Goal: Task Accomplishment & Management: Manage account settings

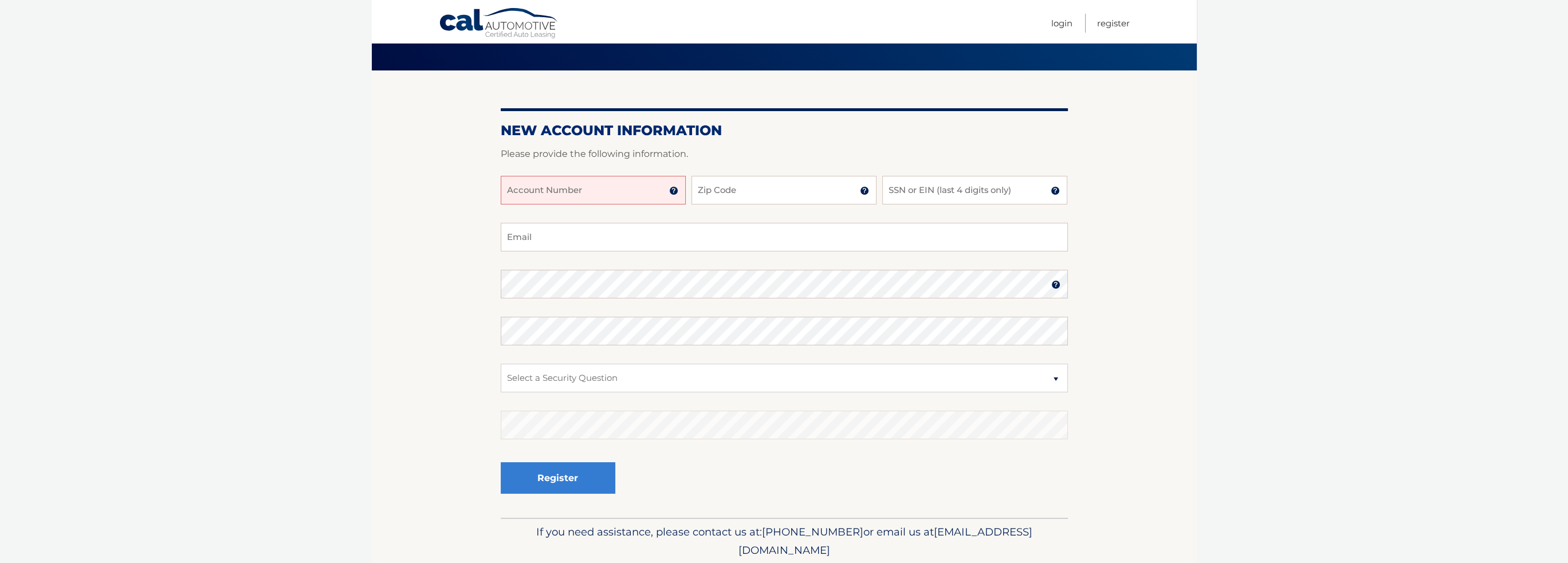
scroll to position [111, 0]
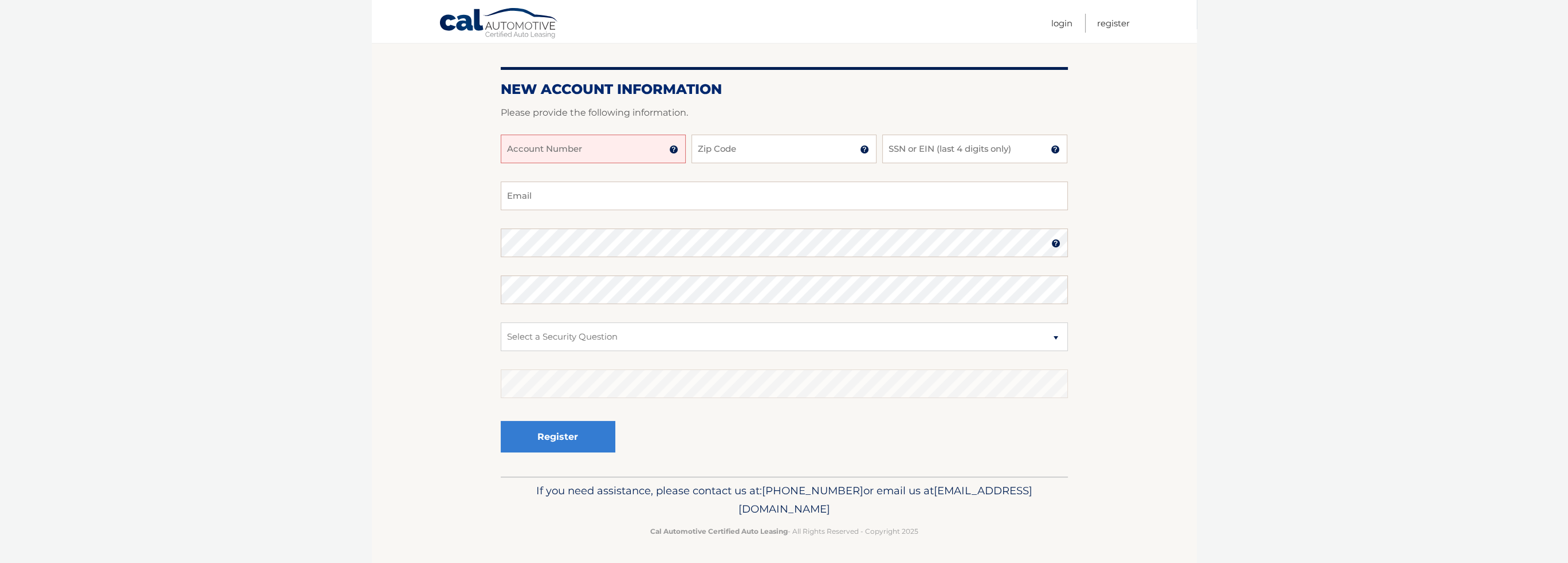
click at [614, 148] on input "Account Number" at bounding box center [593, 149] width 185 height 28
type input "44455973362"
click at [722, 147] on input "Zip Code" at bounding box center [784, 149] width 185 height 28
type input "07083"
click at [892, 149] on input "SSN or EIN (last 4 digits only)" at bounding box center [975, 149] width 185 height 28
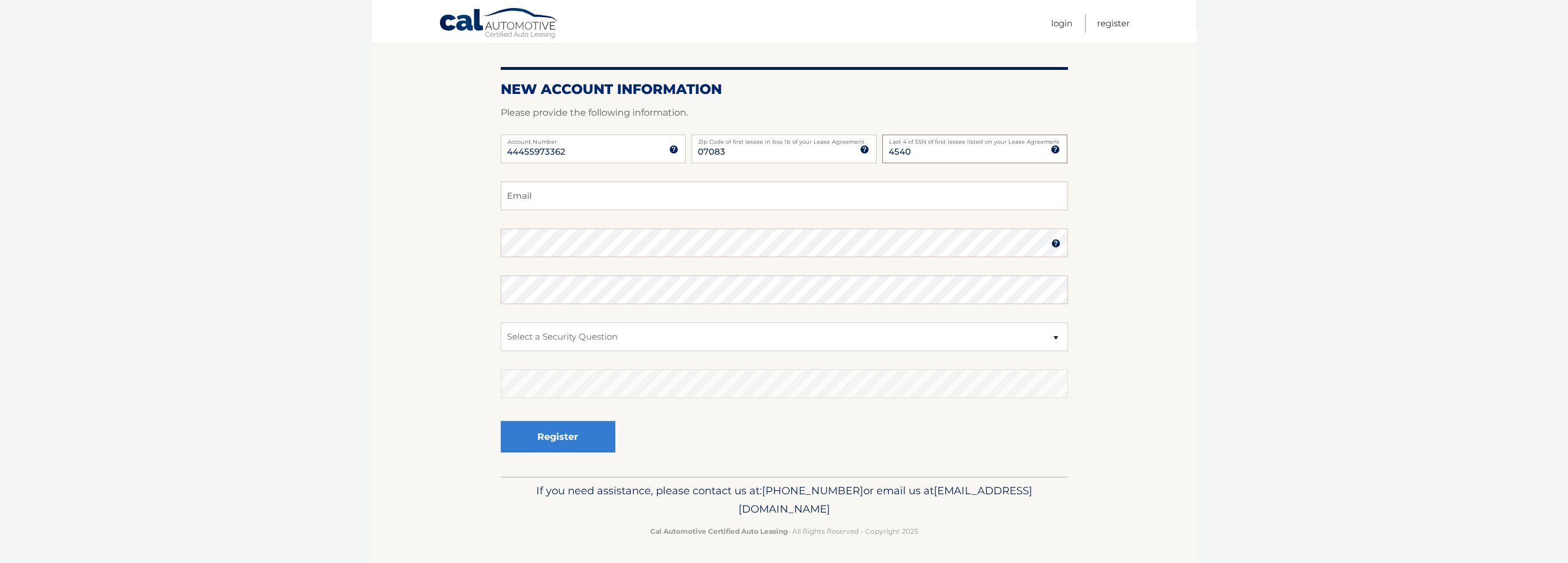
type input "4540"
click at [540, 196] on input "Email" at bounding box center [784, 196] width 567 height 28
type input "jonassair@yahoo.com"
click at [1057, 338] on select "Select a Security Question What was the name of your elementary school? What is…" at bounding box center [784, 336] width 567 height 28
select select "4"
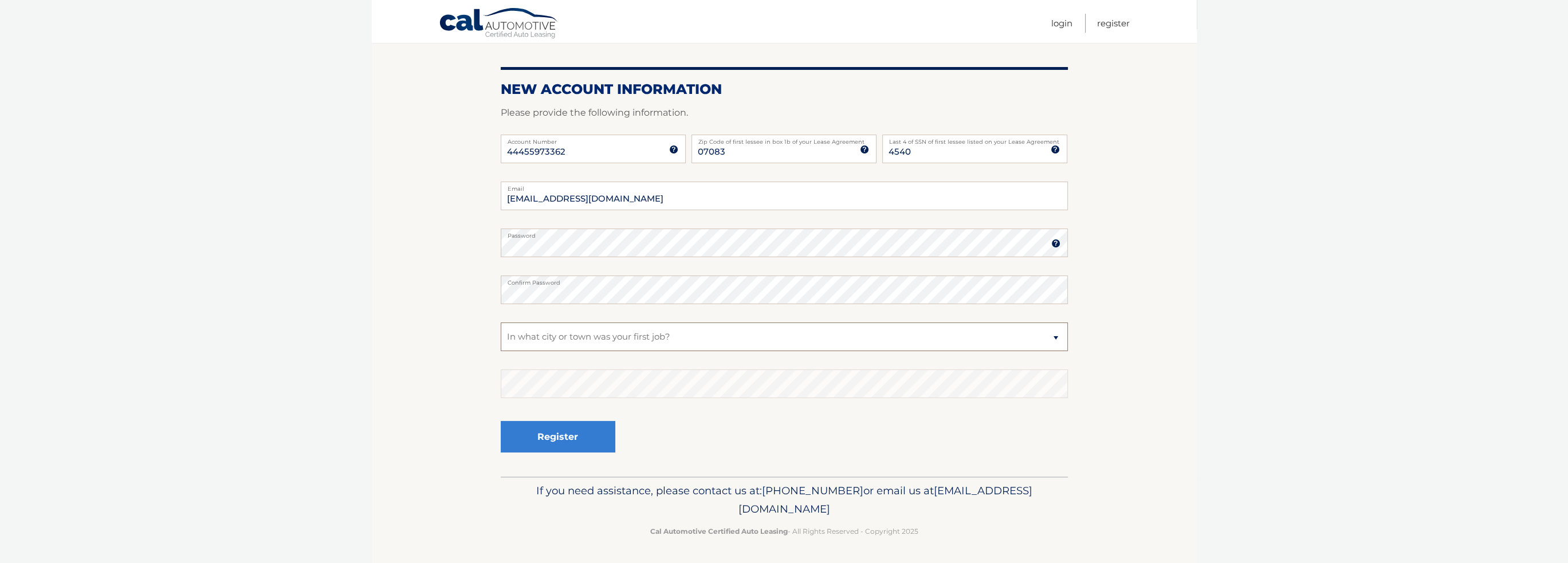
click at [501, 322] on select "Select a Security Question What was the name of your elementary school? What is…" at bounding box center [784, 336] width 567 height 28
click at [573, 443] on button "Register" at bounding box center [558, 436] width 115 height 31
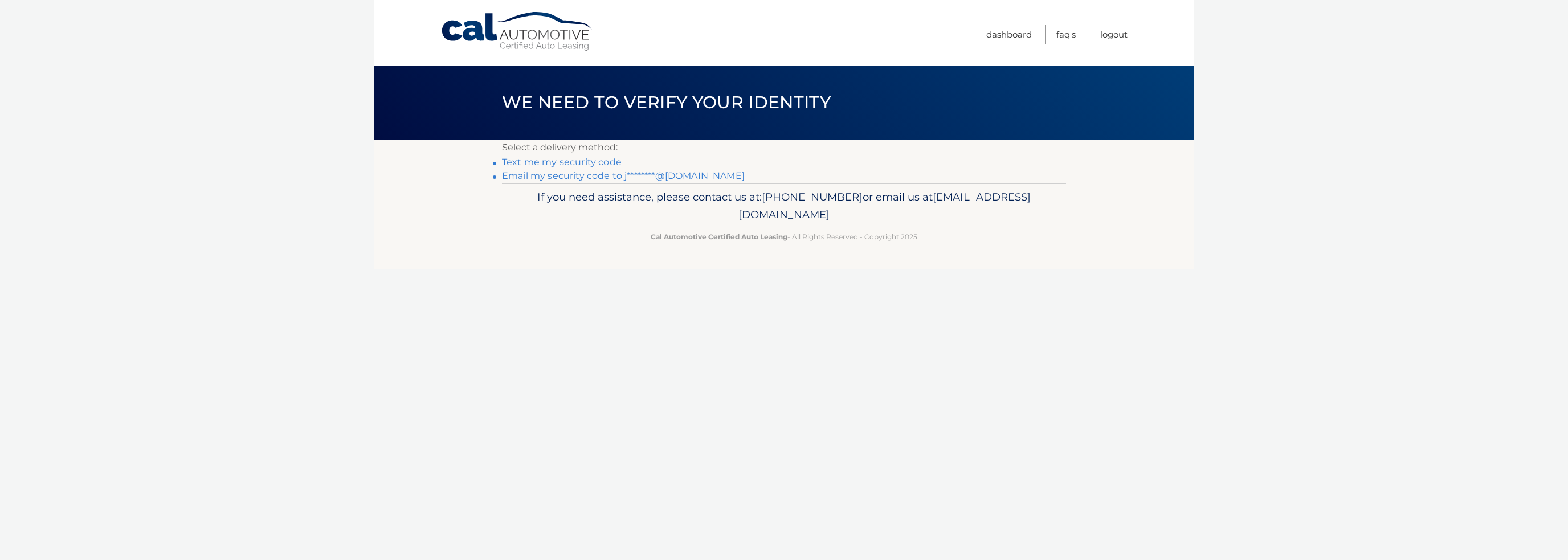
click at [540, 177] on link "Email my security code to j********@yahoo.com" at bounding box center [623, 176] width 243 height 11
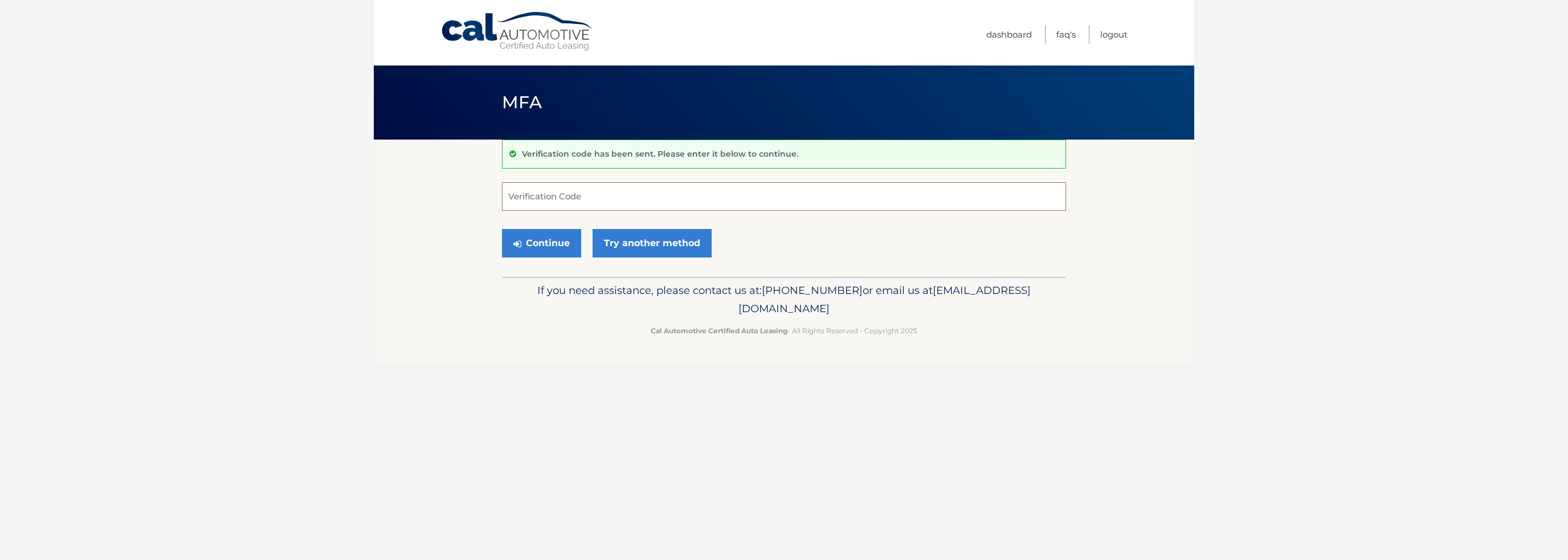
click at [551, 196] on input "Verification Code" at bounding box center [784, 196] width 564 height 28
paste input "283528"
click at [542, 243] on button "Continue" at bounding box center [541, 243] width 79 height 28
click at [549, 240] on button "Continue" at bounding box center [541, 243] width 79 height 28
drag, startPoint x: 558, startPoint y: 195, endPoint x: 413, endPoint y: 190, distance: 145.1
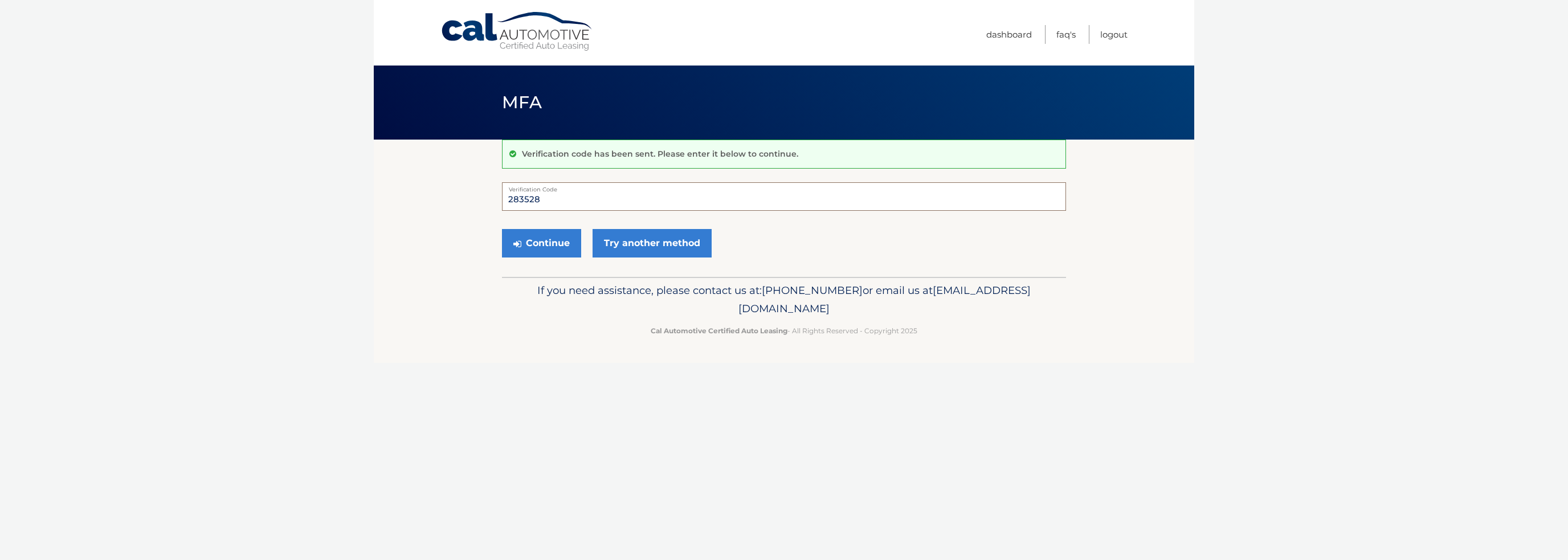
click at [412, 190] on section "Verification code has been sent. Please enter it below to continue. 283528 Veri…" at bounding box center [784, 208] width 820 height 138
type input "283528"
click at [540, 247] on button "Continue" at bounding box center [541, 243] width 79 height 28
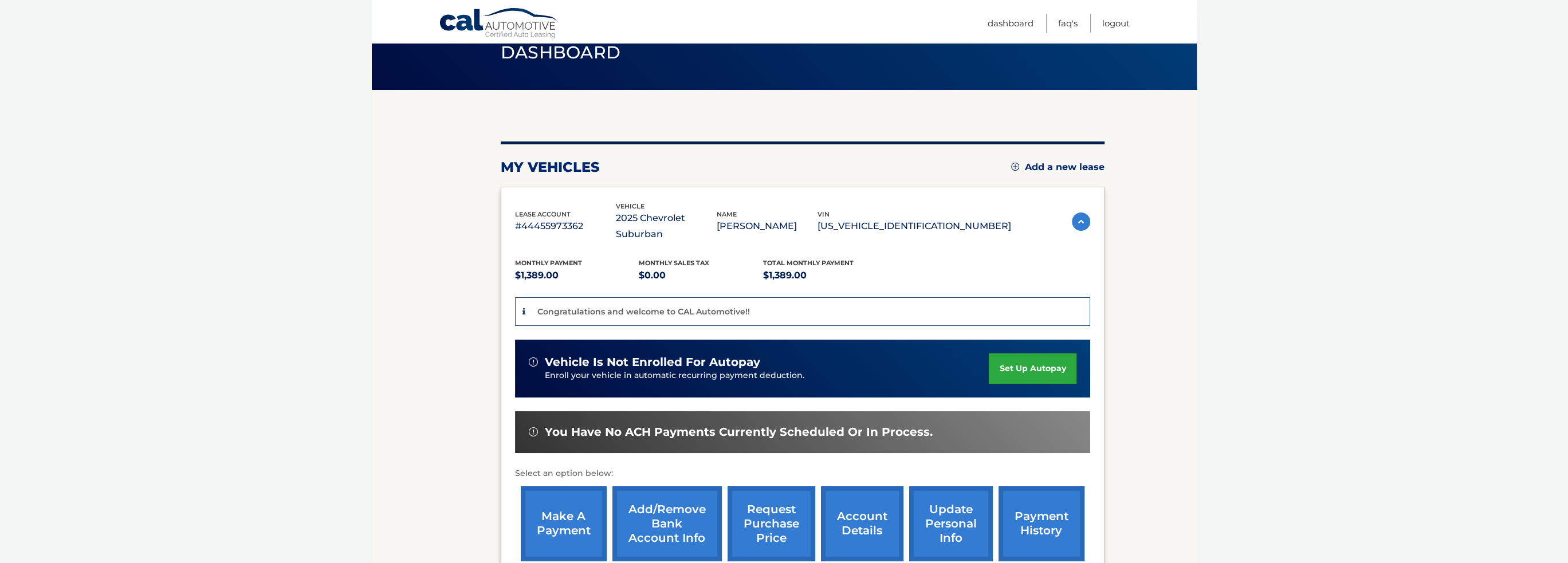
scroll to position [115, 0]
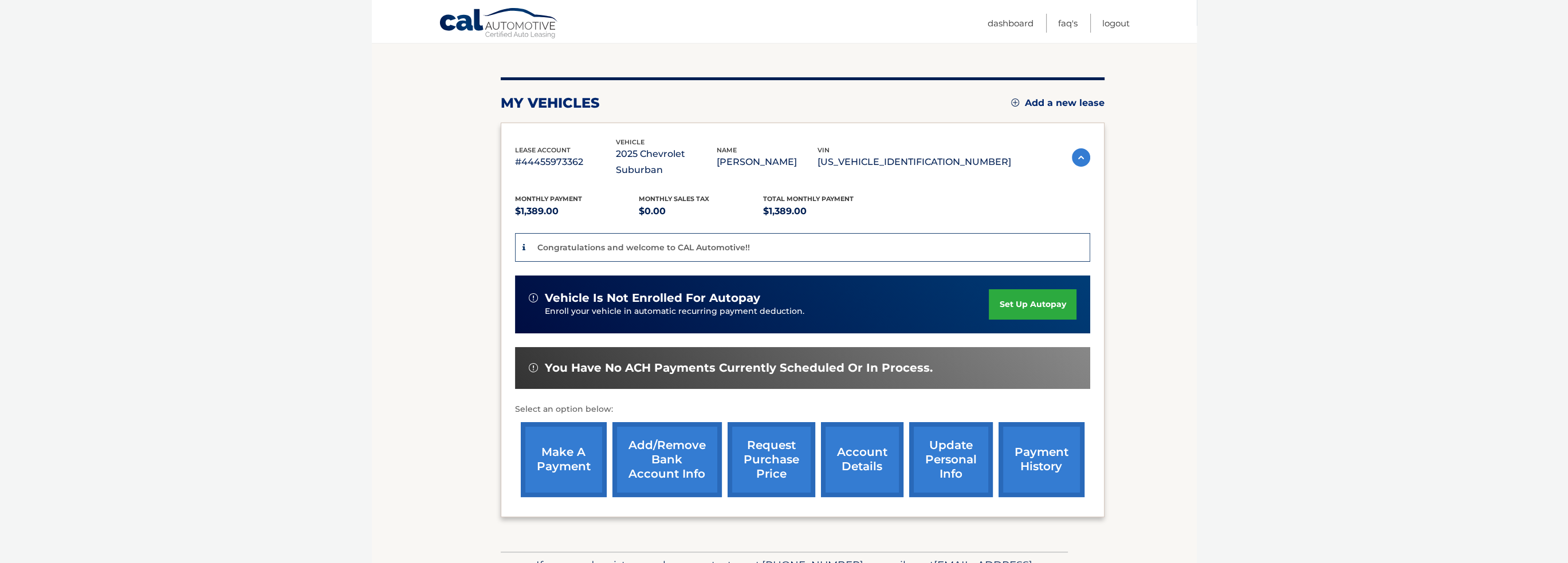
click at [1017, 290] on link "set up autopay" at bounding box center [1032, 304] width 87 height 30
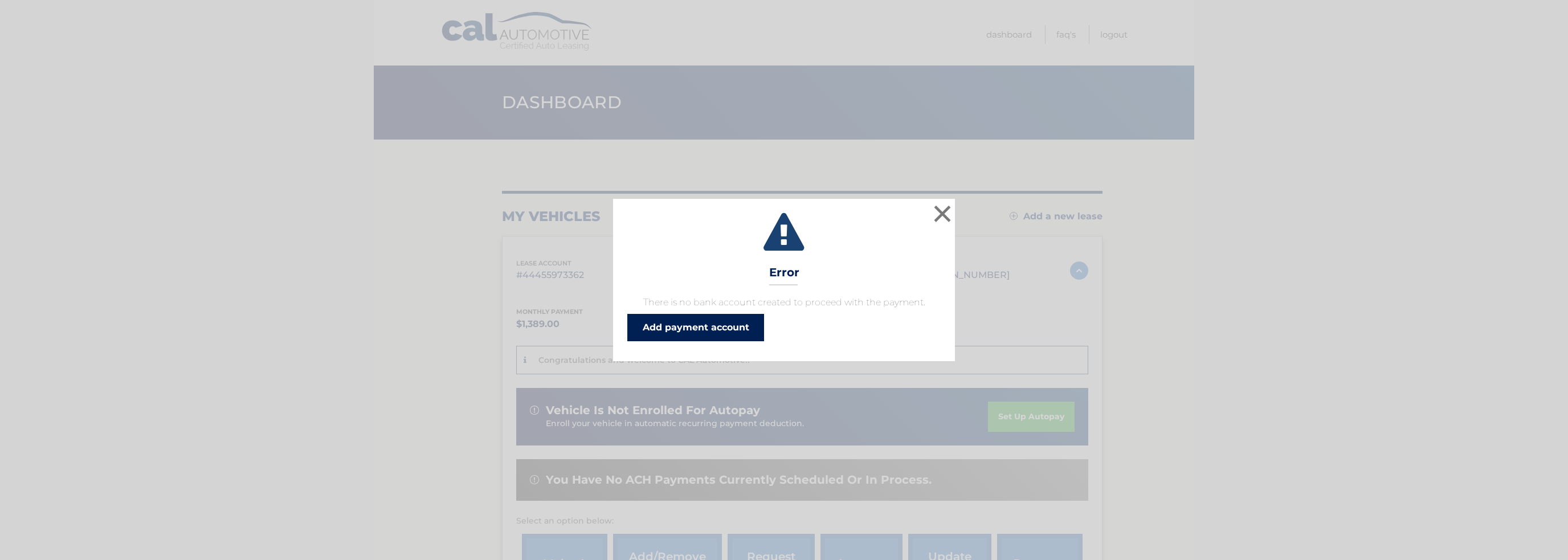
click at [713, 329] on link "Add payment account" at bounding box center [696, 327] width 137 height 28
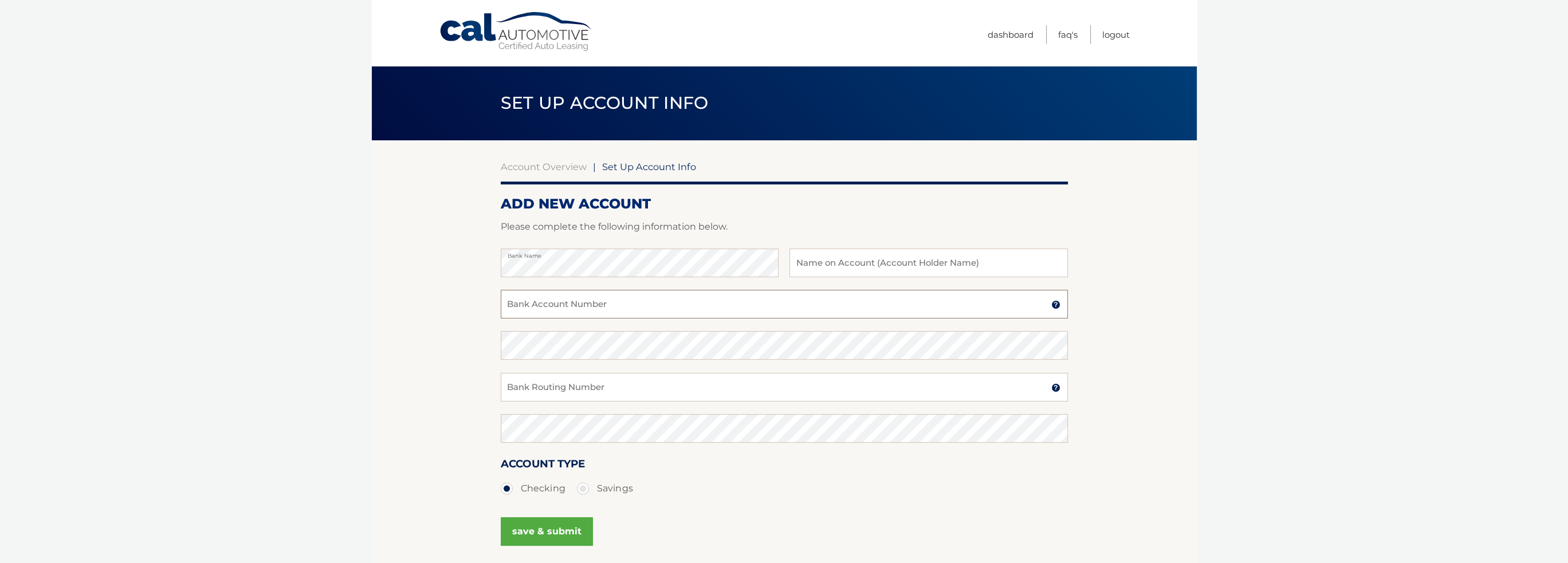
click at [533, 302] on input "Bank Account Number" at bounding box center [784, 304] width 567 height 28
click at [554, 302] on input "Bank Account Number" at bounding box center [784, 304] width 567 height 28
type input "945863561"
click at [547, 384] on input "Bank Routing Number" at bounding box center [784, 387] width 567 height 28
type input "021202337"
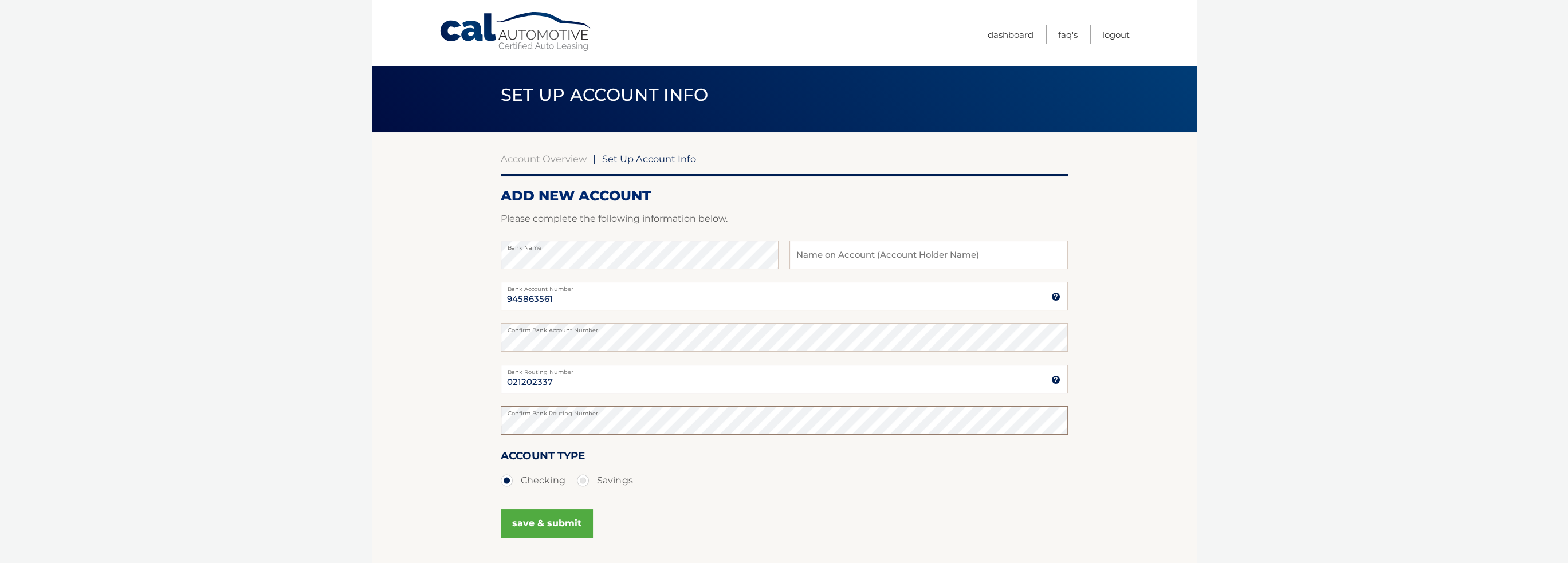
scroll to position [101, 0]
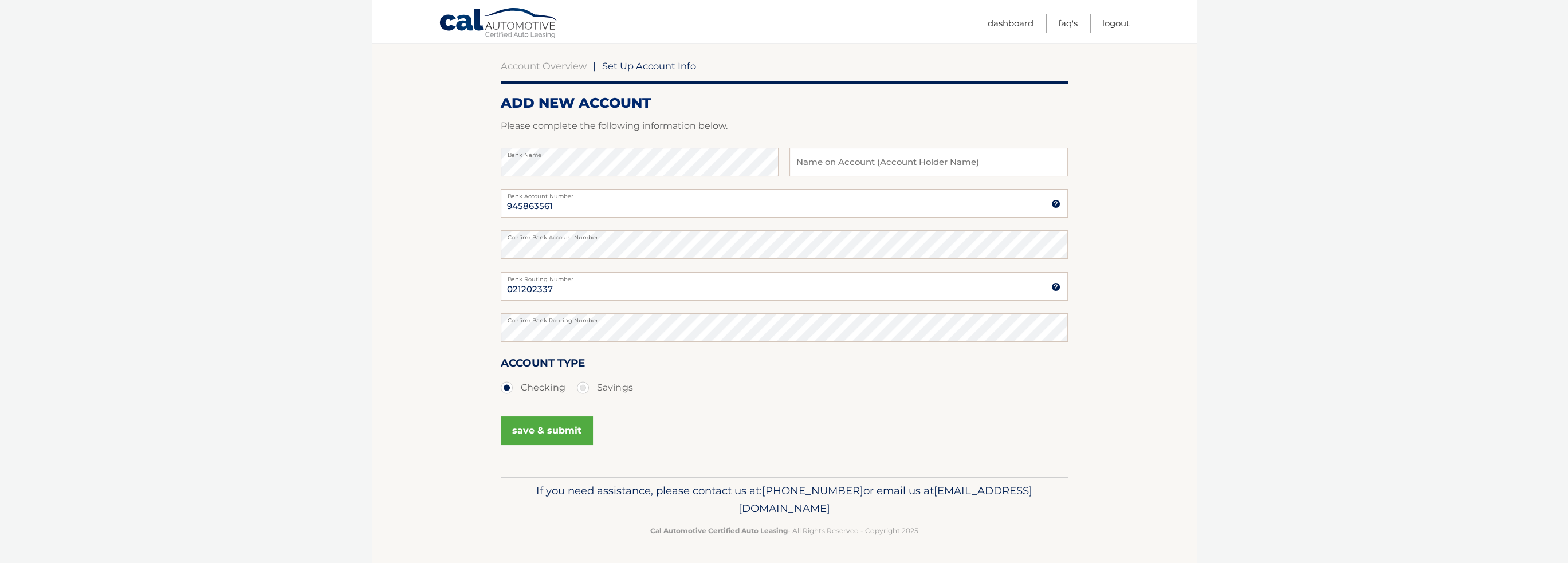
click at [569, 438] on button "save & submit" at bounding box center [546, 431] width 92 height 28
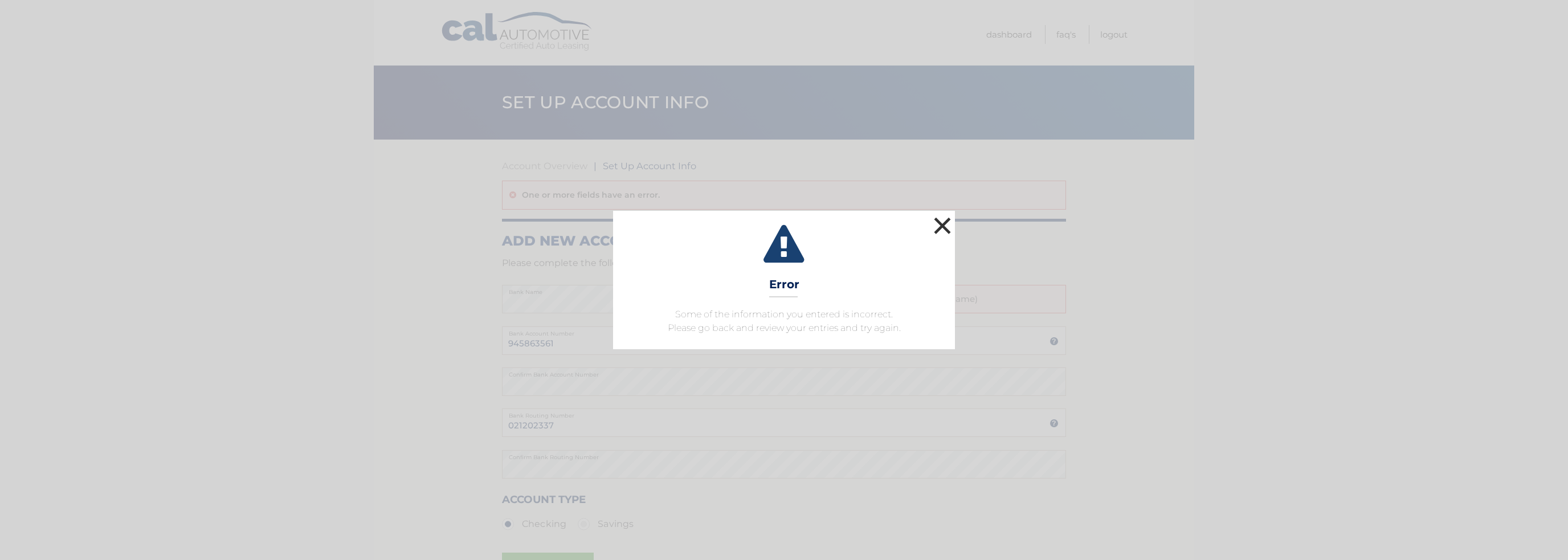
click at [946, 225] on button "×" at bounding box center [942, 225] width 23 height 23
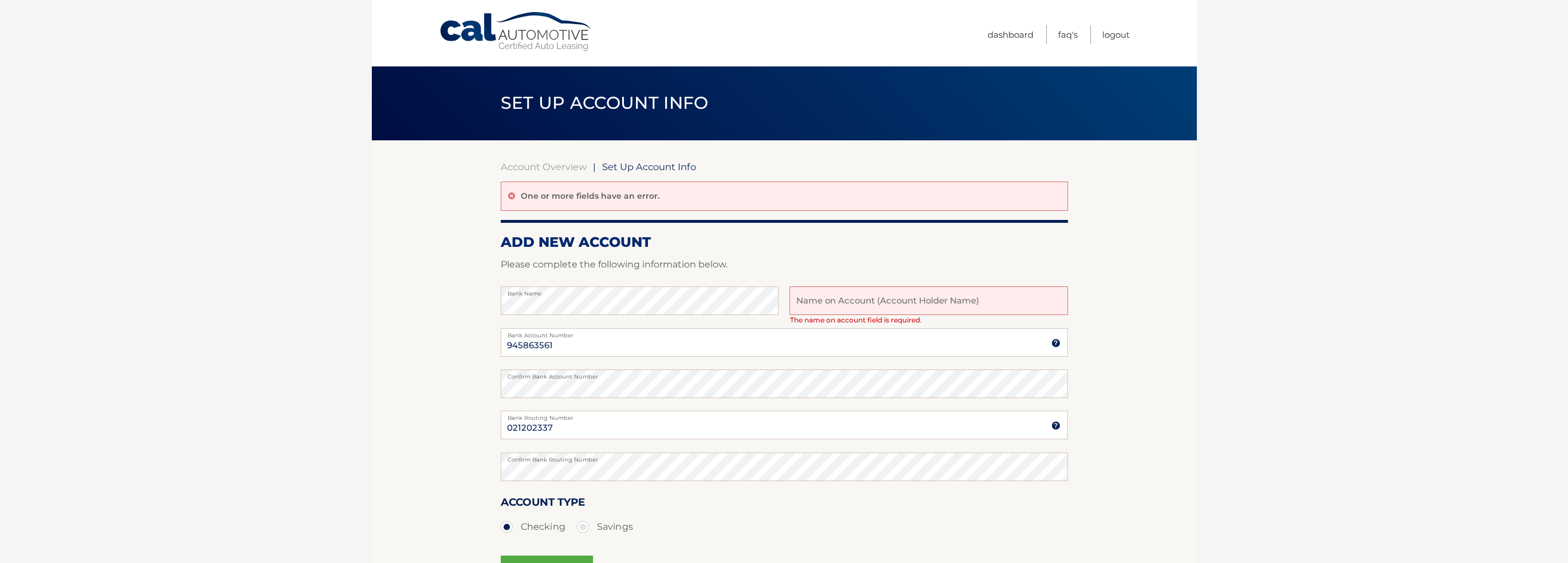
click at [824, 298] on input "text" at bounding box center [928, 301] width 278 height 28
type input "[PERSON_NAME] air duct cleaning corp"
click at [975, 256] on form "ADD NEW ACCOUNT Please complete the following information below. Bank Name Jona…" at bounding box center [784, 425] width 567 height 382
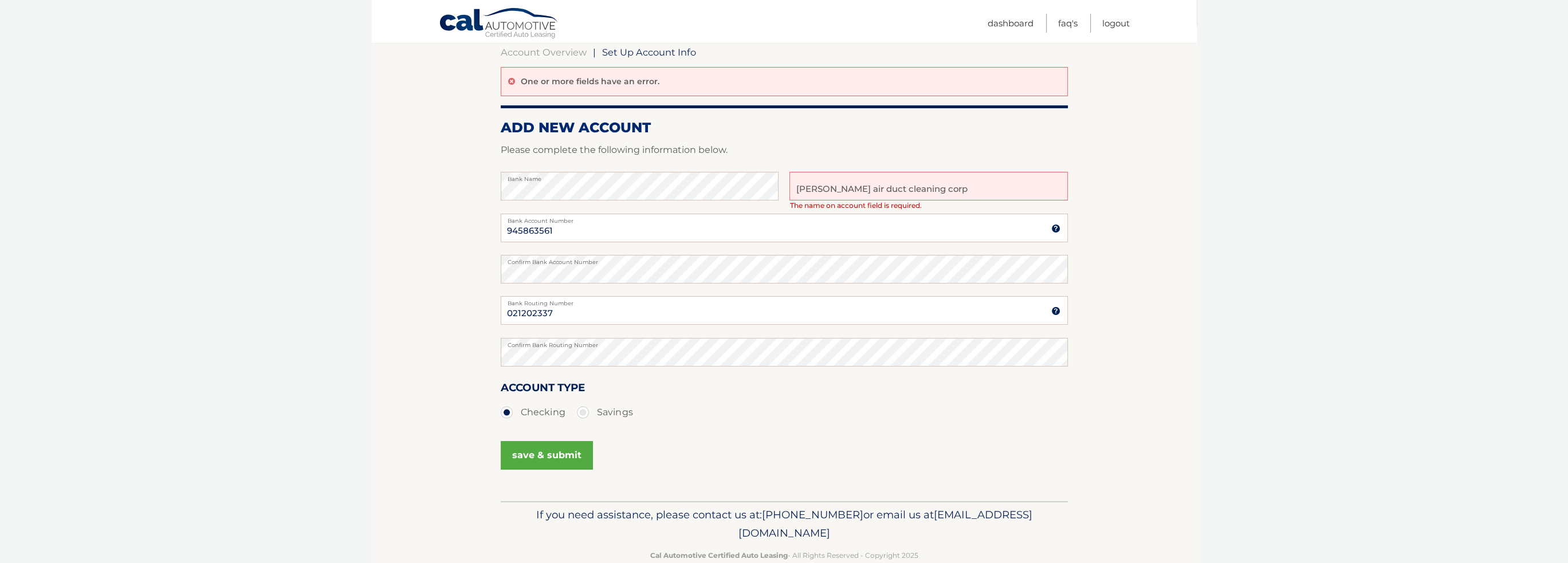
scroll to position [139, 0]
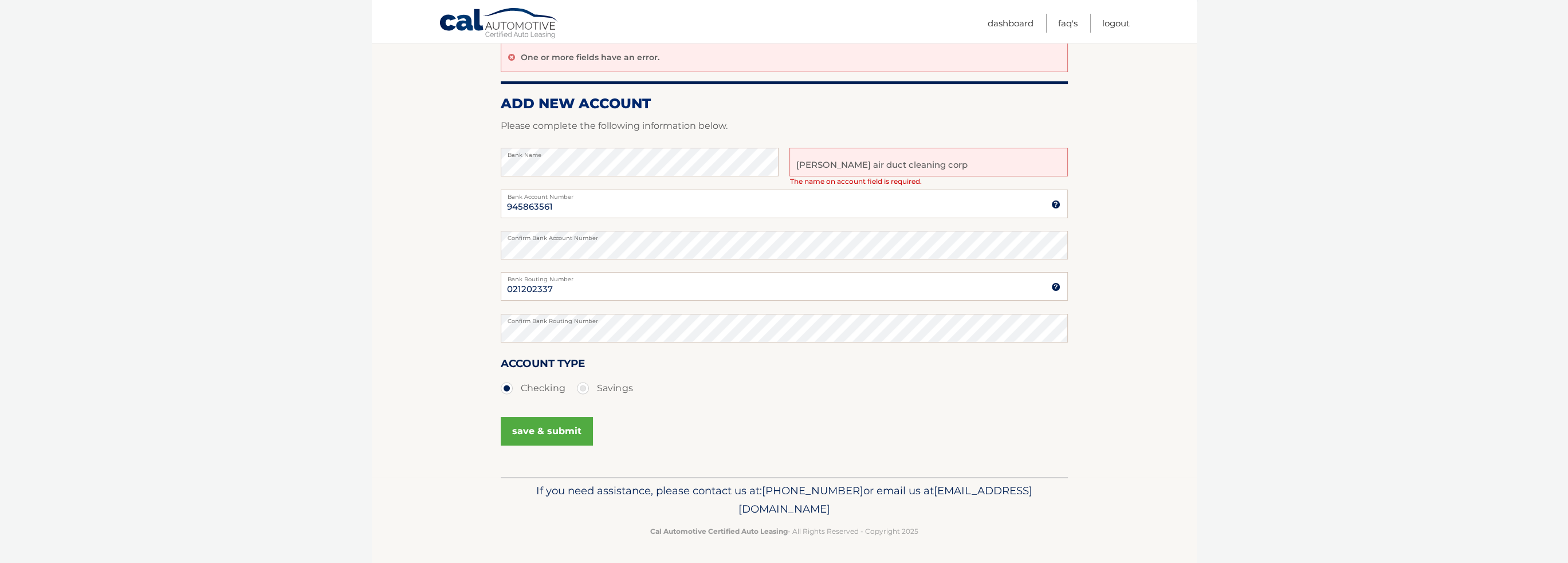
click at [532, 426] on button "save & submit" at bounding box center [546, 432] width 92 height 28
click at [548, 438] on button "save & submit" at bounding box center [546, 432] width 92 height 28
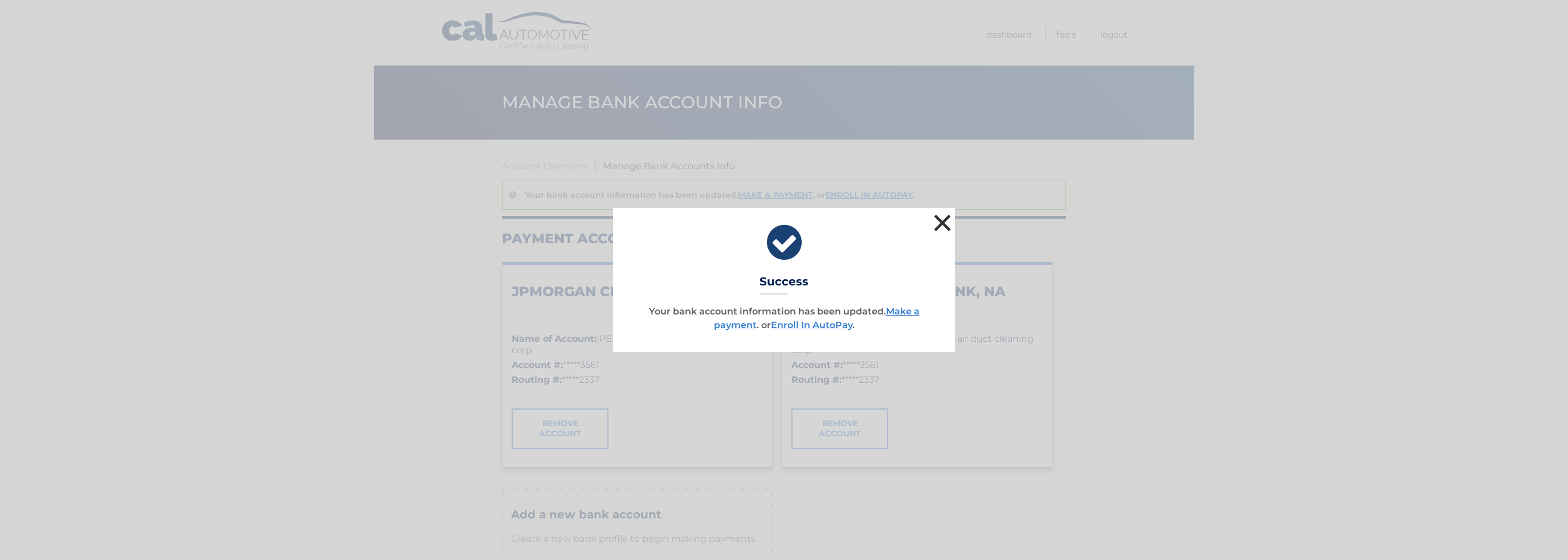
click at [944, 220] on button "×" at bounding box center [942, 222] width 23 height 23
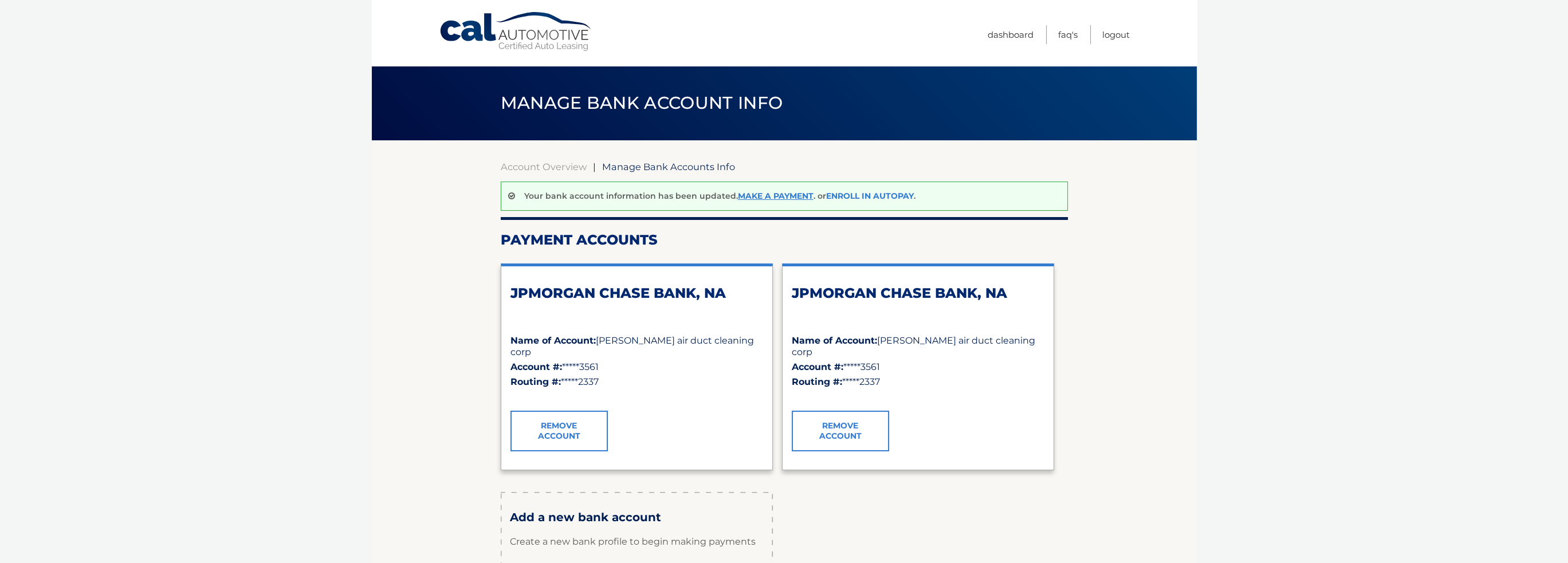
click at [869, 196] on link "Enroll In AutoPay" at bounding box center [870, 196] width 88 height 10
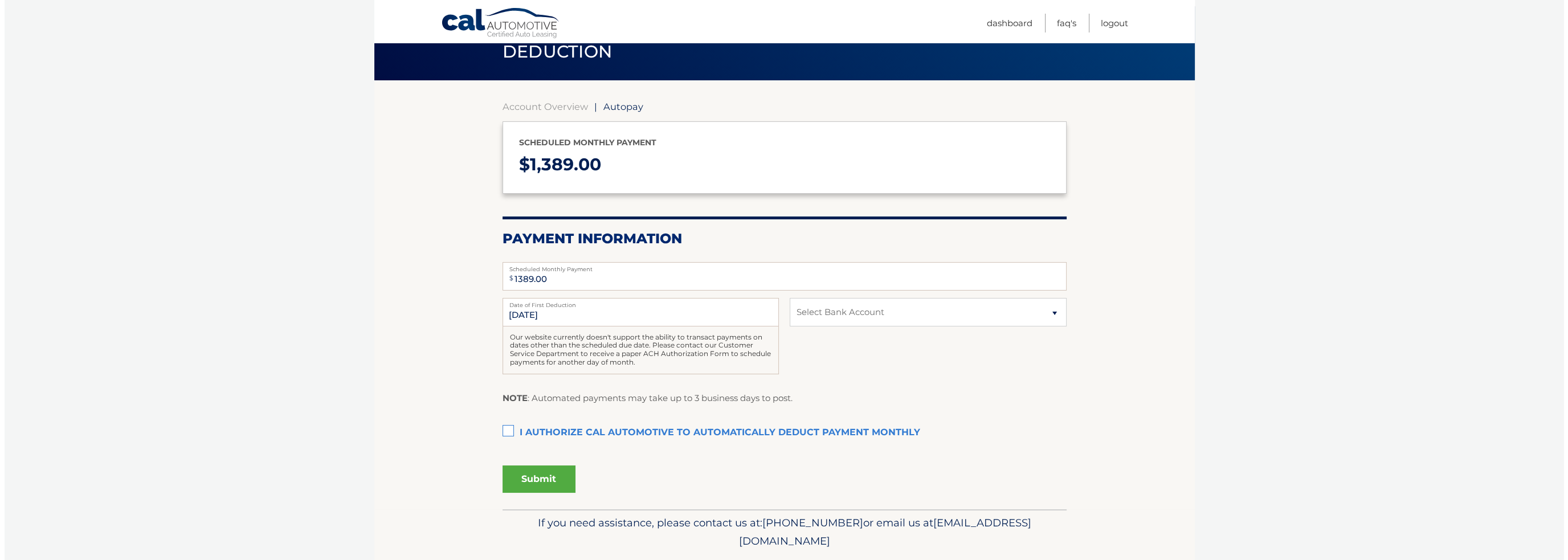
scroll to position [93, 0]
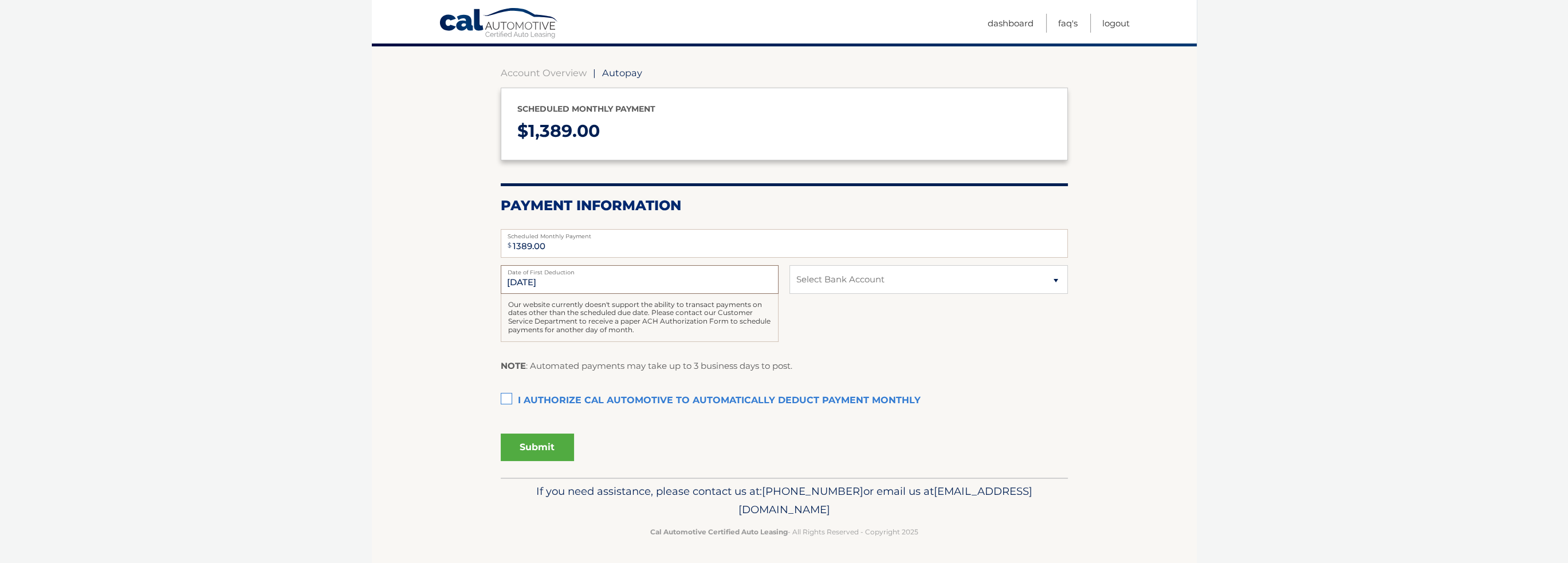
click at [522, 280] on input "[DATE]" at bounding box center [640, 280] width 278 height 28
drag, startPoint x: 554, startPoint y: 282, endPoint x: 483, endPoint y: 278, distance: 71.1
click at [483, 278] on section "Account Overview | Autopay Scheduled monthly payment $ 1,389.00 Payment Informa…" at bounding box center [784, 262] width 825 height 432
click at [521, 279] on input "[DATE]" at bounding box center [640, 280] width 278 height 28
click at [522, 279] on input "[DATE]" at bounding box center [640, 280] width 278 height 28
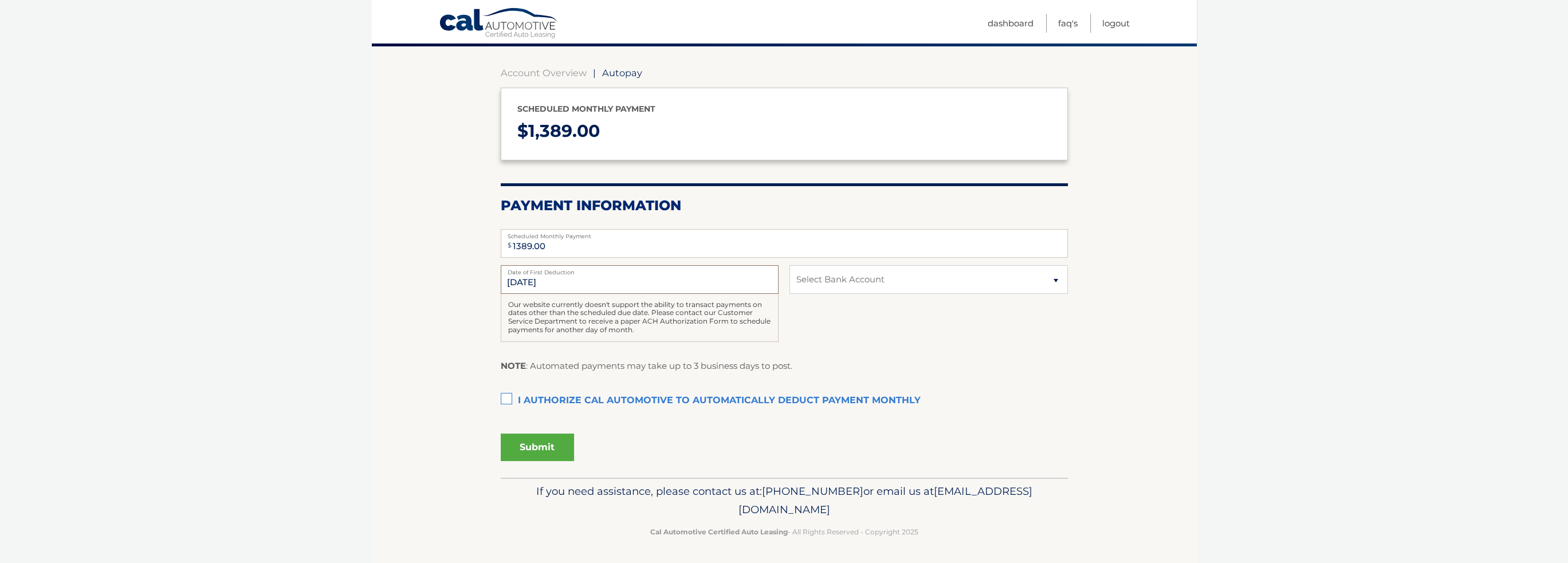
click at [522, 283] on input "[DATE]" at bounding box center [640, 280] width 278 height 28
click at [553, 278] on input "[DATE]" at bounding box center [640, 280] width 278 height 28
click at [544, 283] on input "[DATE]" at bounding box center [640, 280] width 278 height 28
drag, startPoint x: 566, startPoint y: 278, endPoint x: 479, endPoint y: 282, distance: 87.1
click at [479, 282] on section "Account Overview | Autopay Scheduled monthly payment $ 1,389.00 Payment Informa…" at bounding box center [784, 262] width 825 height 432
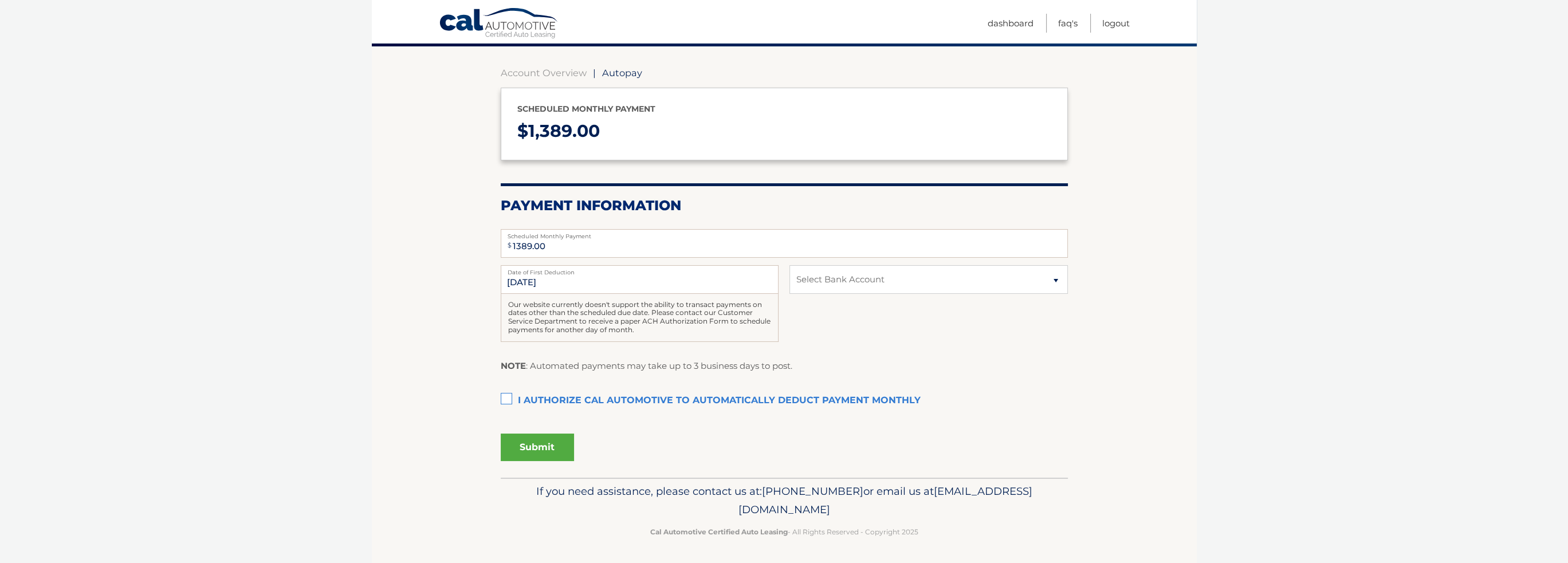
click at [895, 306] on div "8/15/2025 Date of First Deduction Our website currently doesn't support the abi…" at bounding box center [784, 310] width 567 height 90
click at [1051, 277] on select "Select Bank Account Checking JPMORGAN CHASE BANK, NA *****3561 Checking JPMORGA…" at bounding box center [928, 280] width 278 height 28
select select "NTk4NWI1N2ItNzM3ZS00MGE5LTlhODYtNzFhOWVhNGY1ZDE5"
click at [790, 265] on select "Select Bank Account Checking JPMORGAN CHASE BANK, NA *****3561 Checking JPMORGA…" at bounding box center [928, 280] width 278 height 28
click at [505, 396] on label "I authorize cal automotive to automatically deduct payment monthly This checkbo…" at bounding box center [784, 401] width 567 height 23
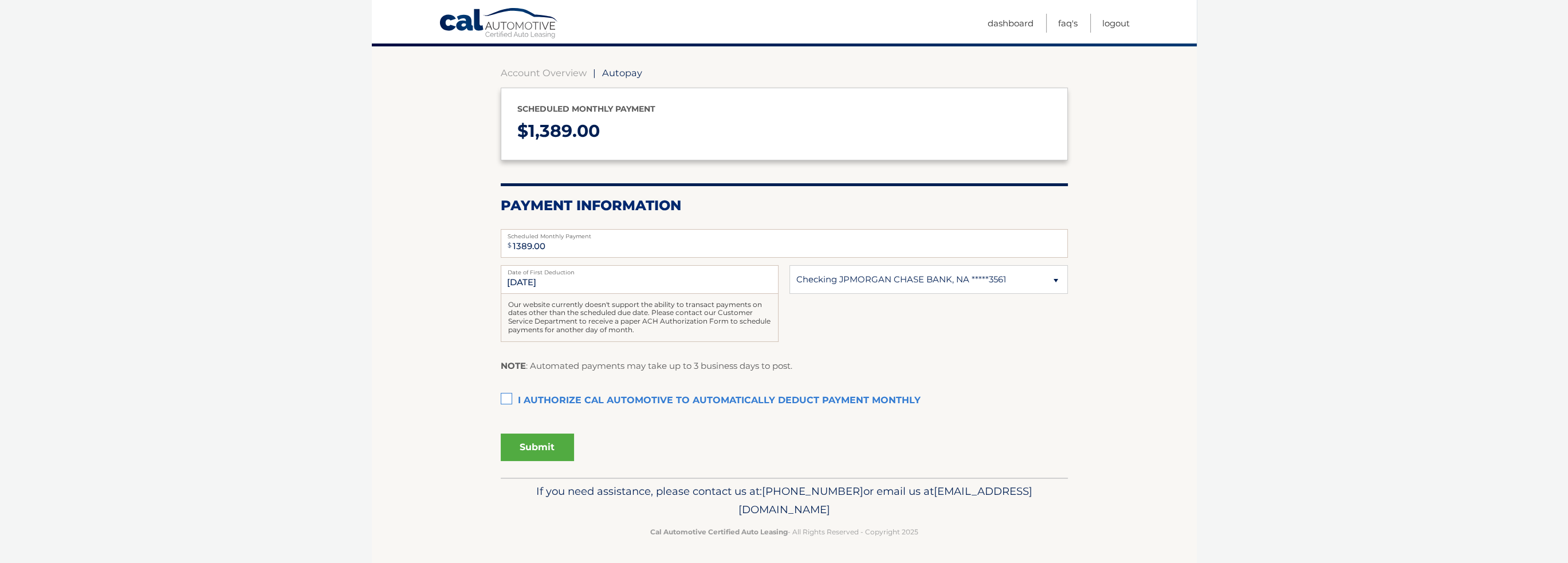
click at [0, 0] on input "I authorize cal automotive to automatically deduct payment monthly This checkbo…" at bounding box center [0, 0] width 0 height 0
click at [552, 451] on button "Submit" at bounding box center [537, 448] width 73 height 28
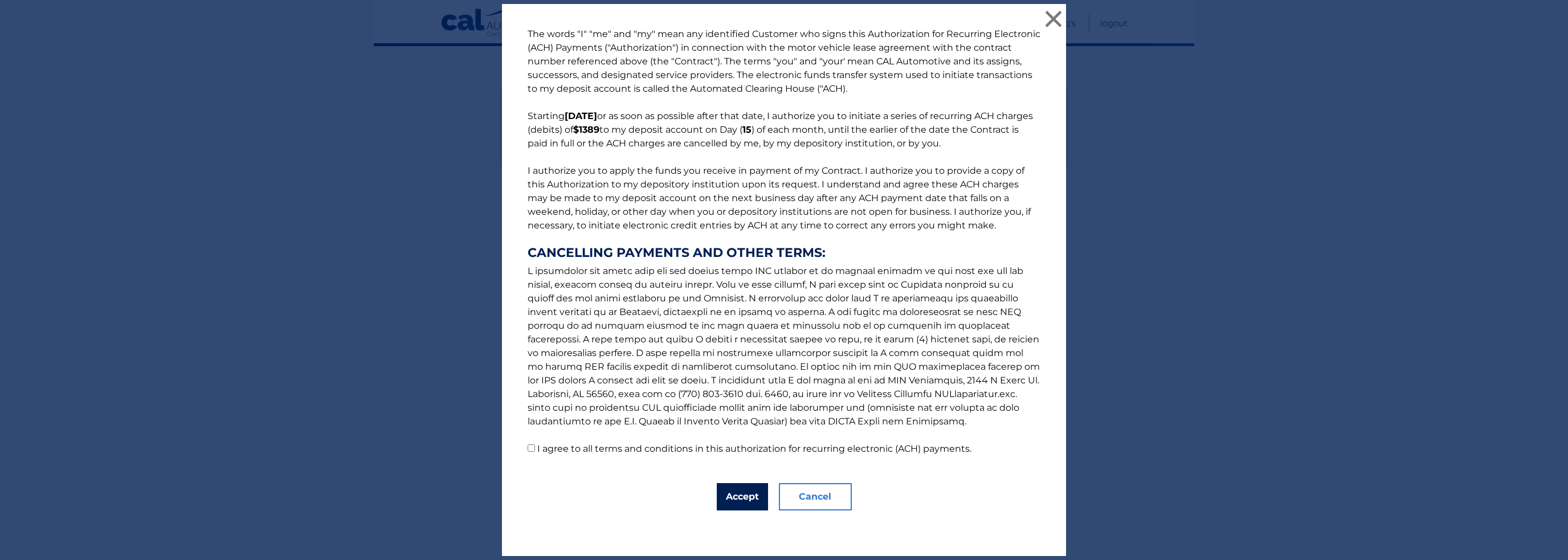
click at [743, 496] on button "Accept" at bounding box center [742, 497] width 52 height 28
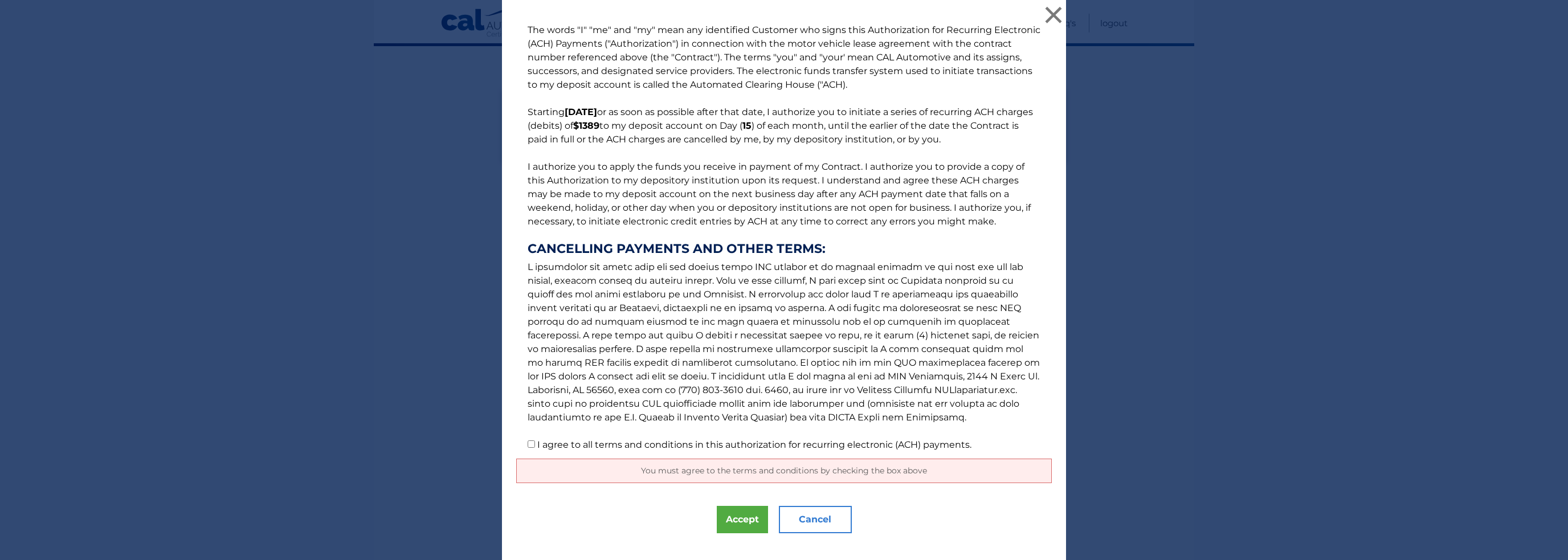
click at [526, 442] on p "The words "I" "me" and "my" mean any identified Customer who signs this Authori…" at bounding box center [784, 238] width 535 height 429
click at [527, 442] on input "I agree to all terms and conditions in this authorization for recurring electro…" at bounding box center [531, 444] width 7 height 7
checkbox input "true"
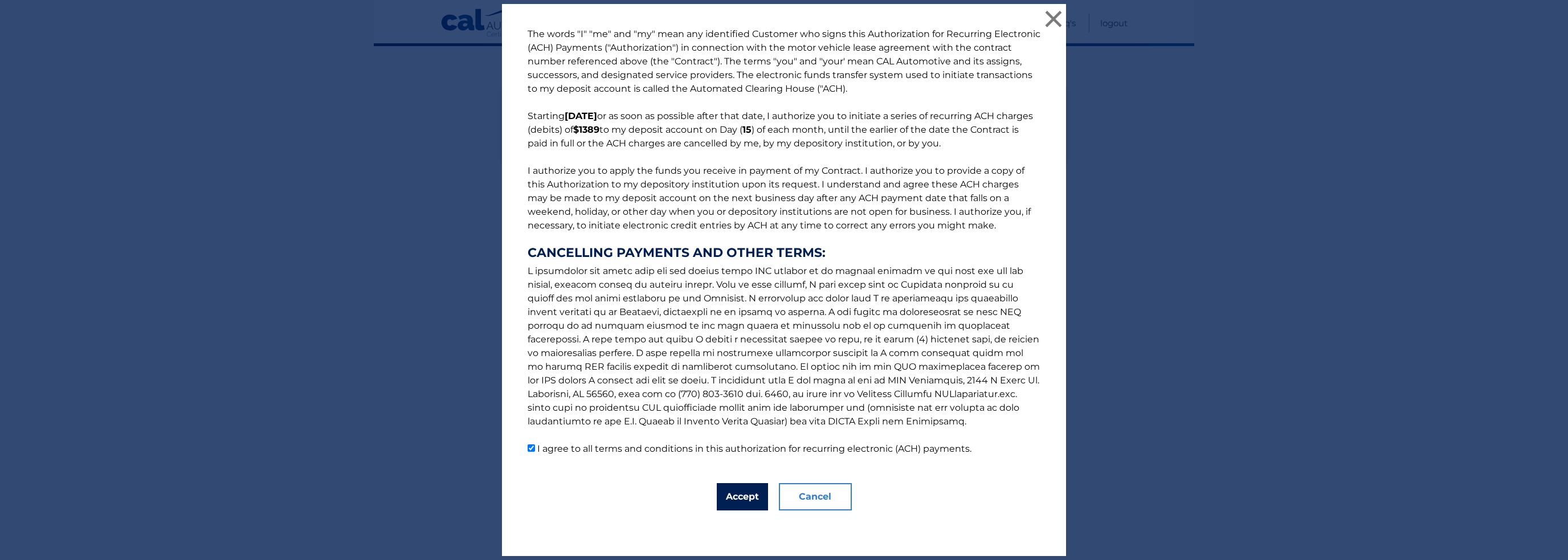
click at [718, 485] on button "Accept" at bounding box center [742, 497] width 52 height 28
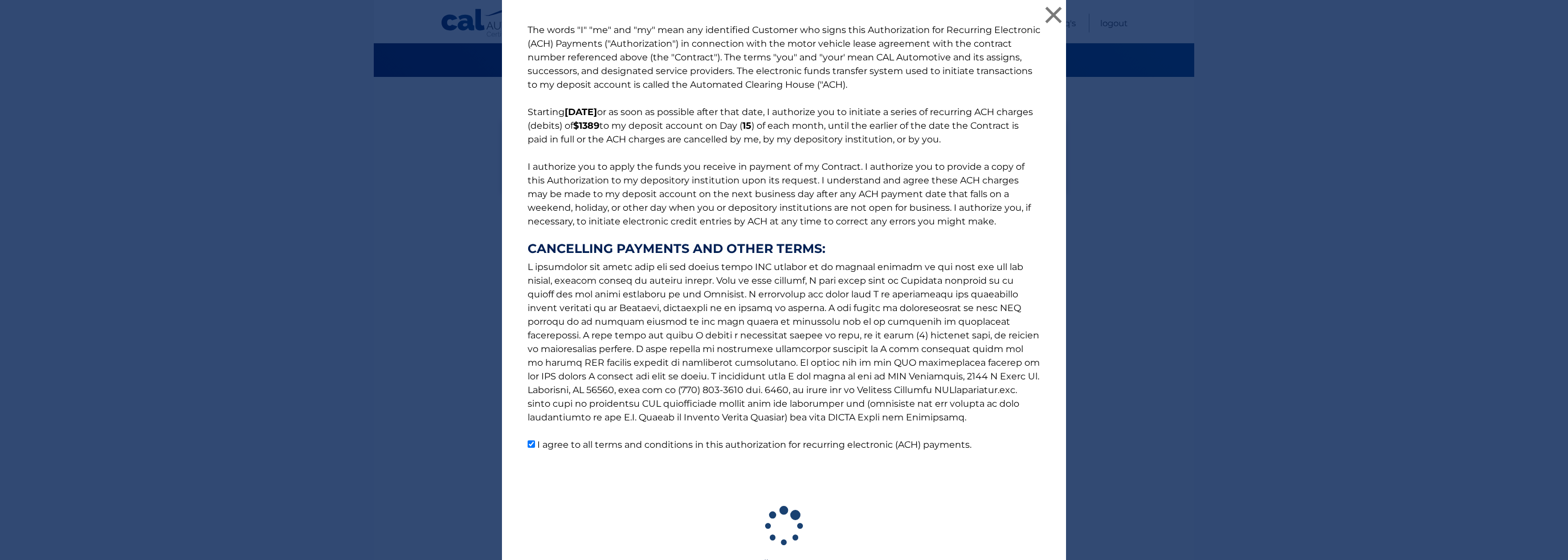
scroll to position [61, 0]
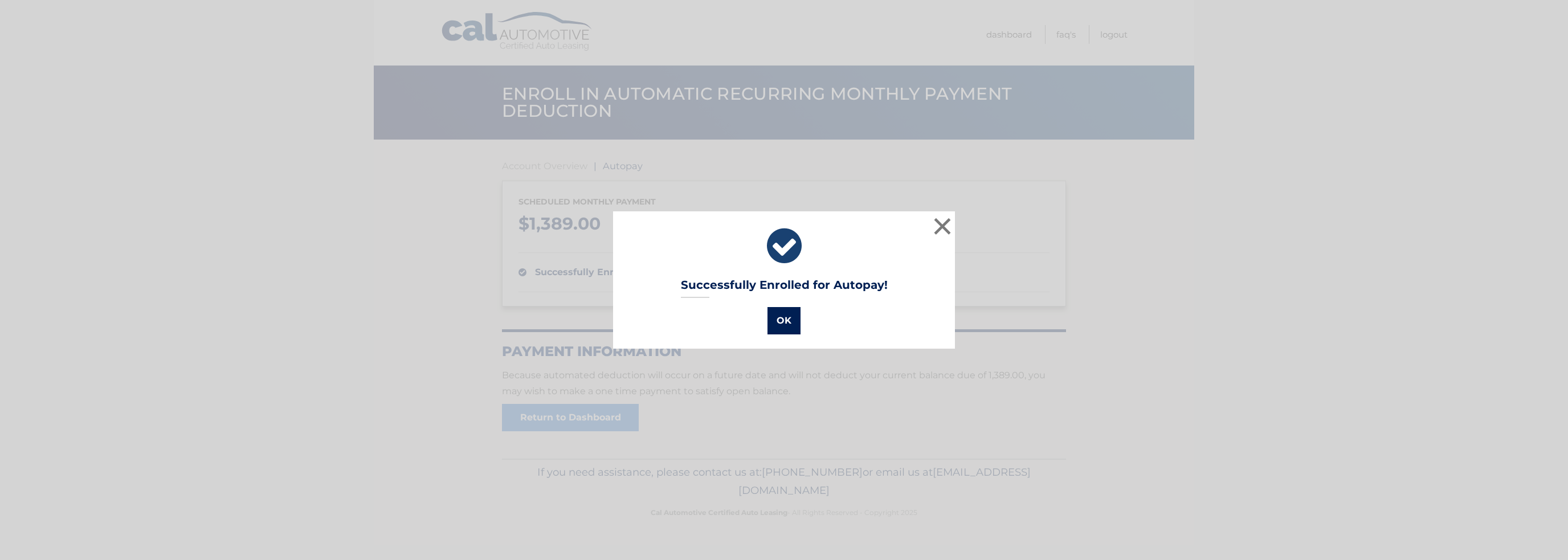
click at [778, 320] on button "OK" at bounding box center [784, 321] width 33 height 28
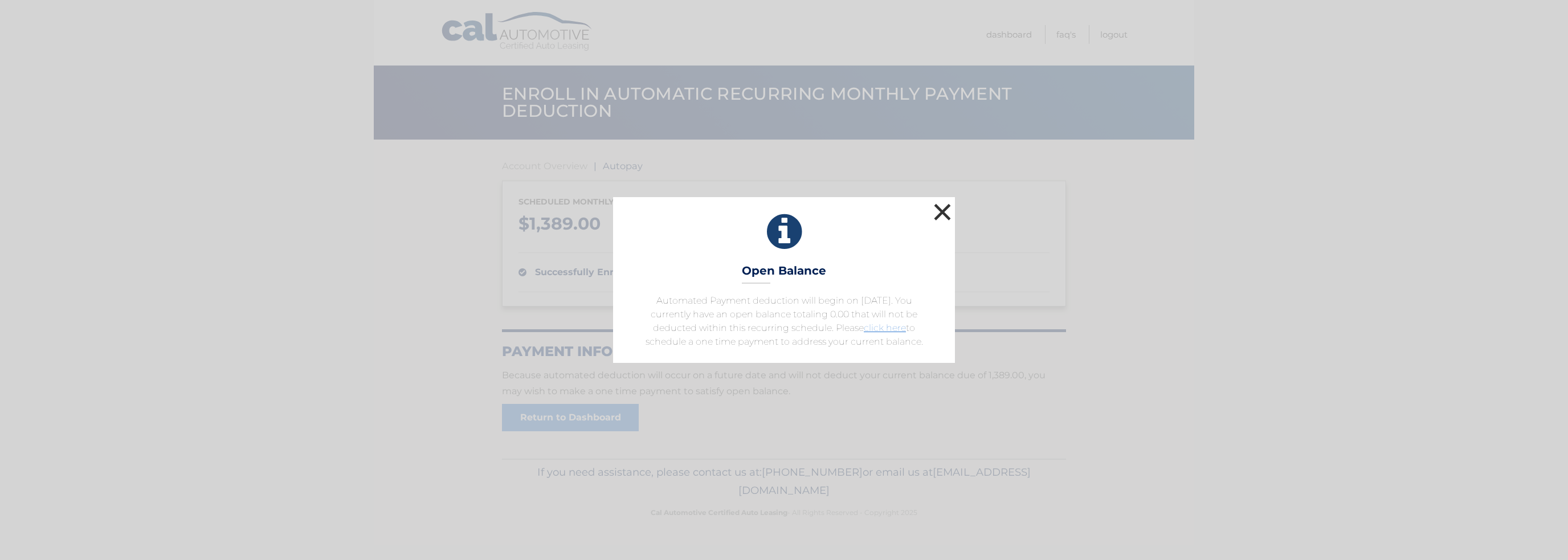
click at [941, 217] on button "×" at bounding box center [942, 212] width 23 height 23
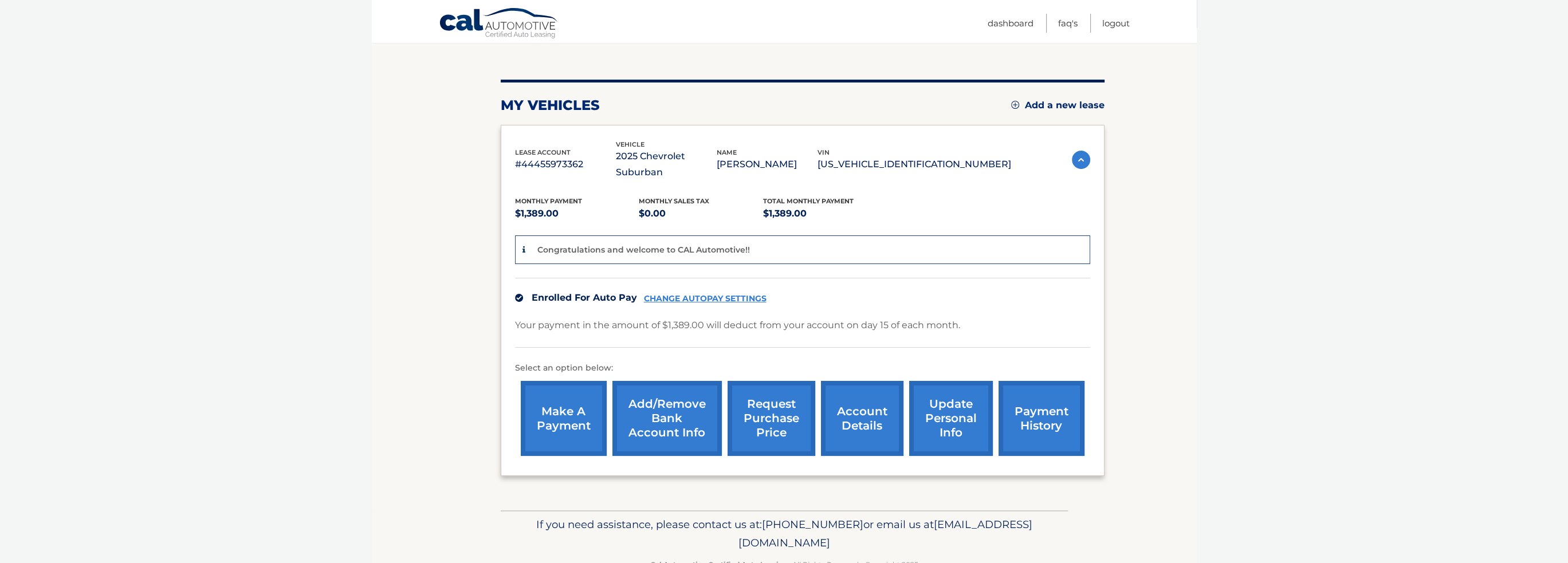
scroll to position [128, 0]
